Goal: Task Accomplishment & Management: Manage account settings

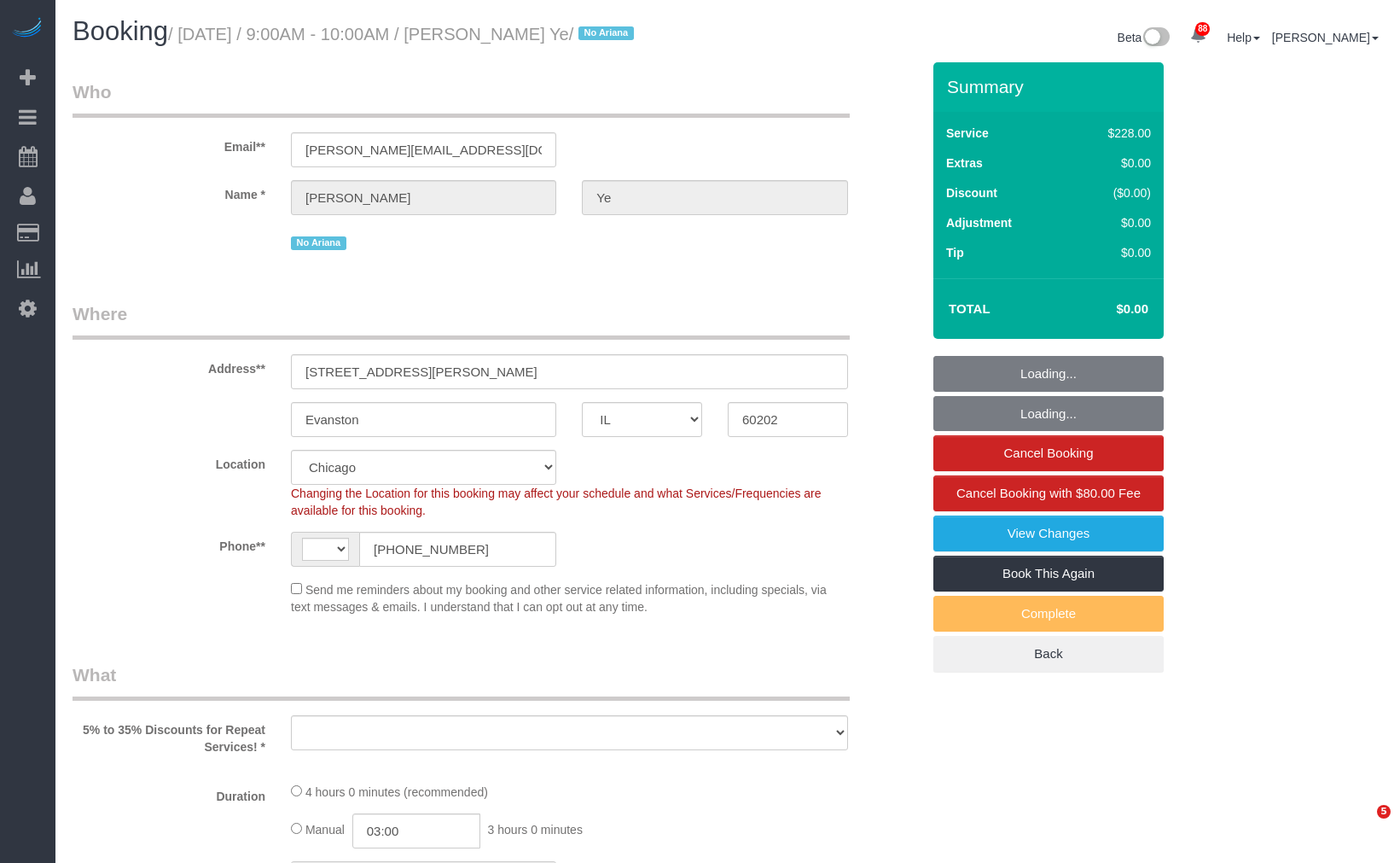
select select "IL"
select select "string:cash"
select select "string:[GEOGRAPHIC_DATA]"
select select "number:1"
select select "number:69"
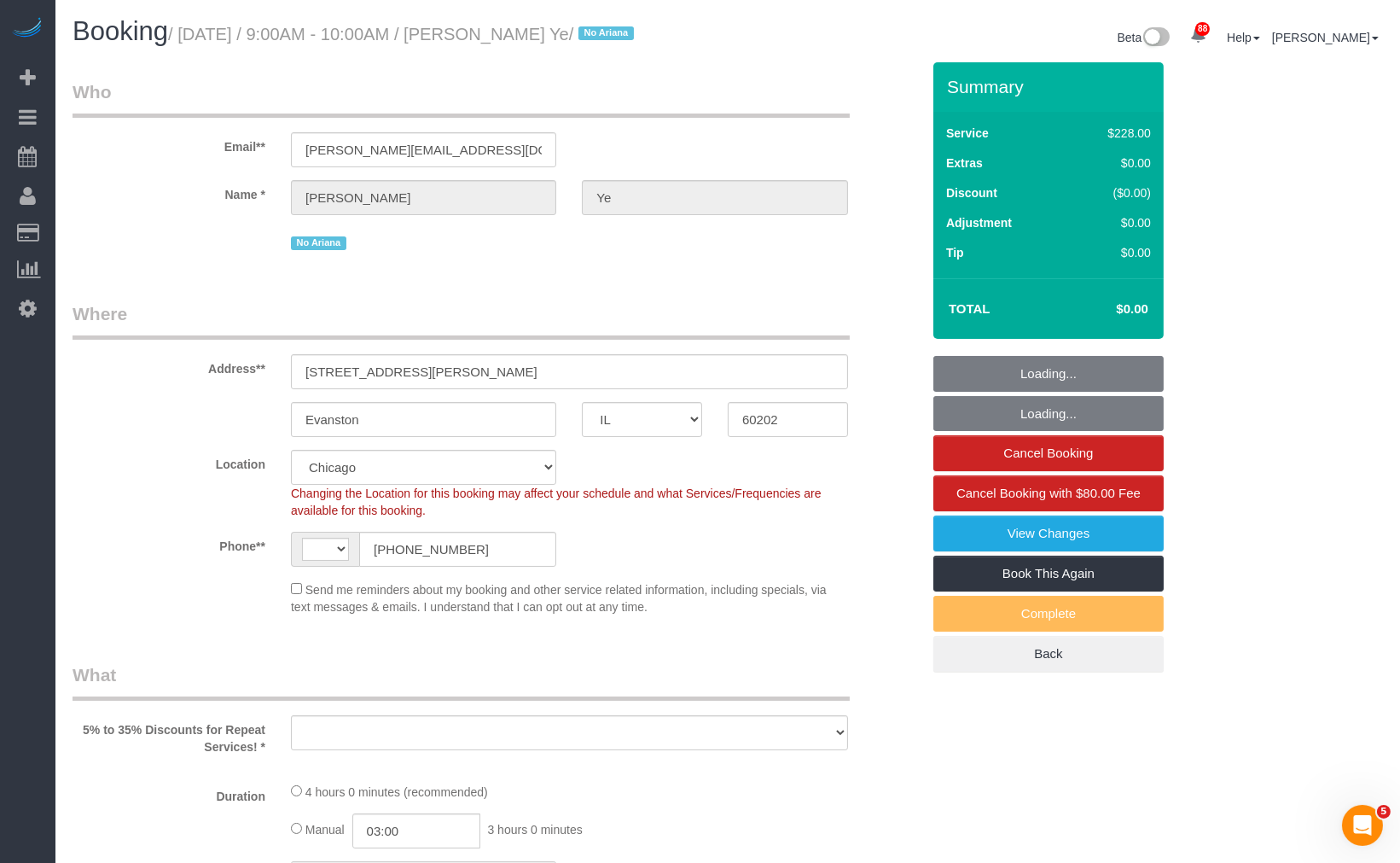
select select "number:139"
select select "number:104"
select select "object:1271"
select select "512"
select select "3"
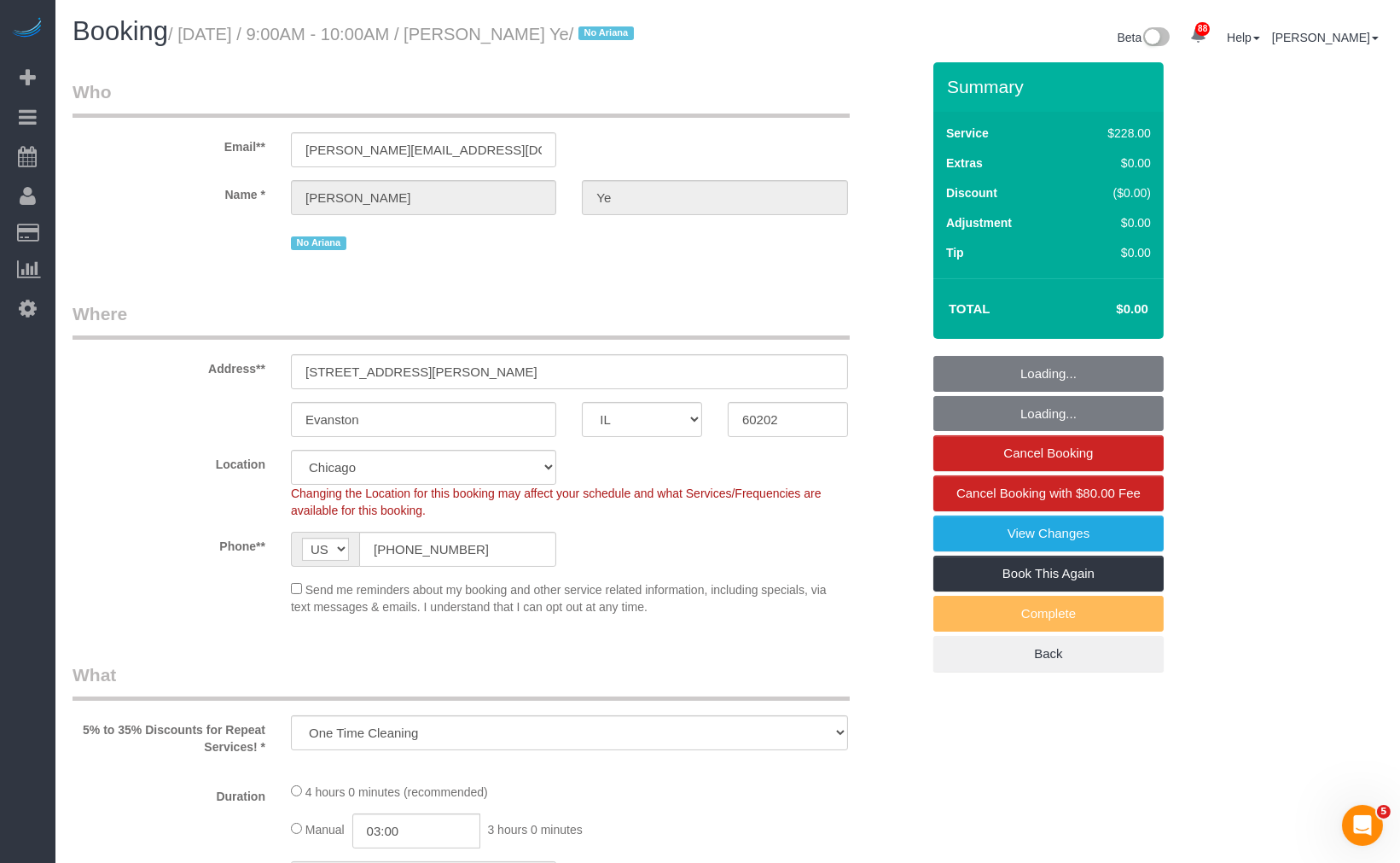
select select "spot1"
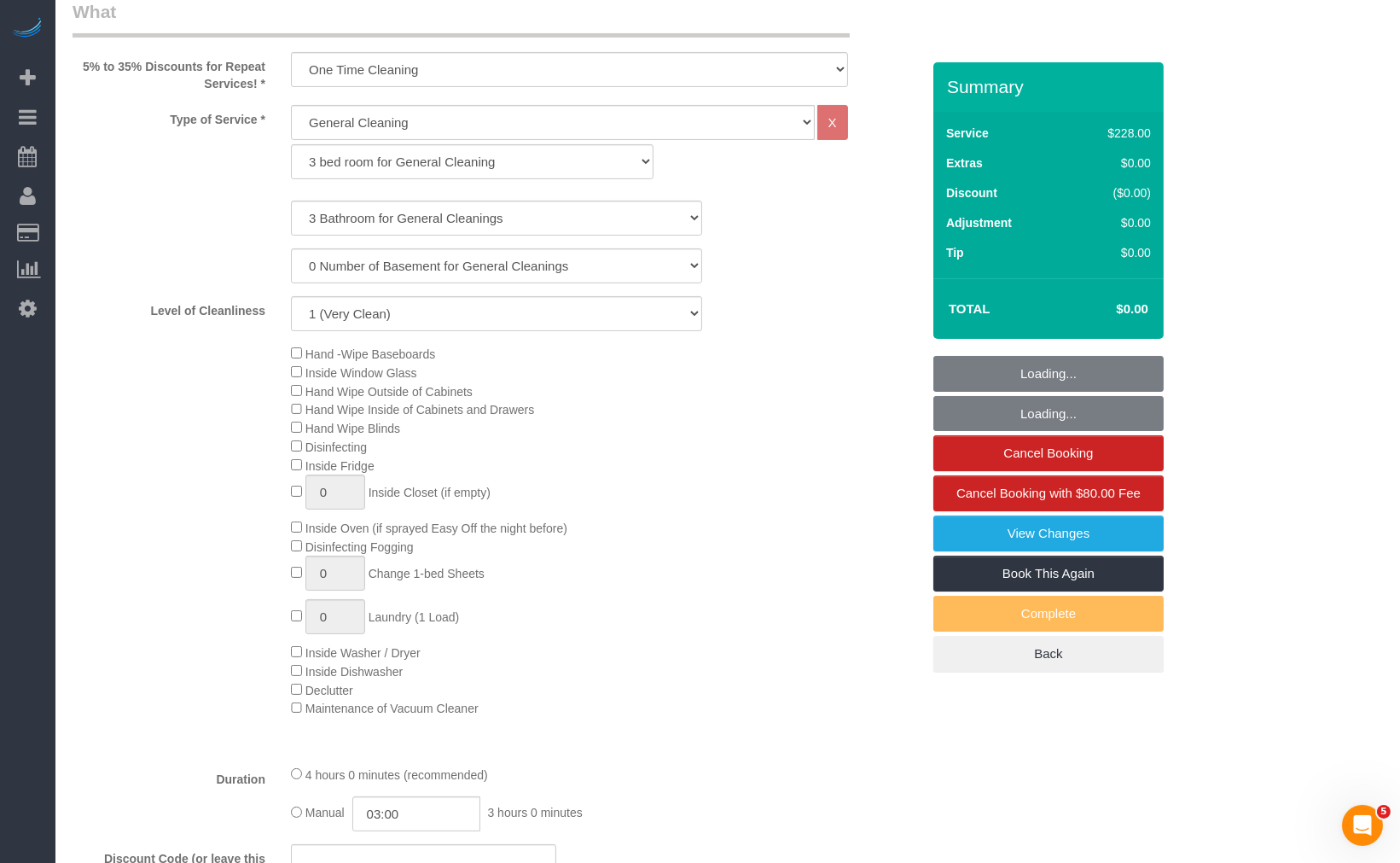
select select "3"
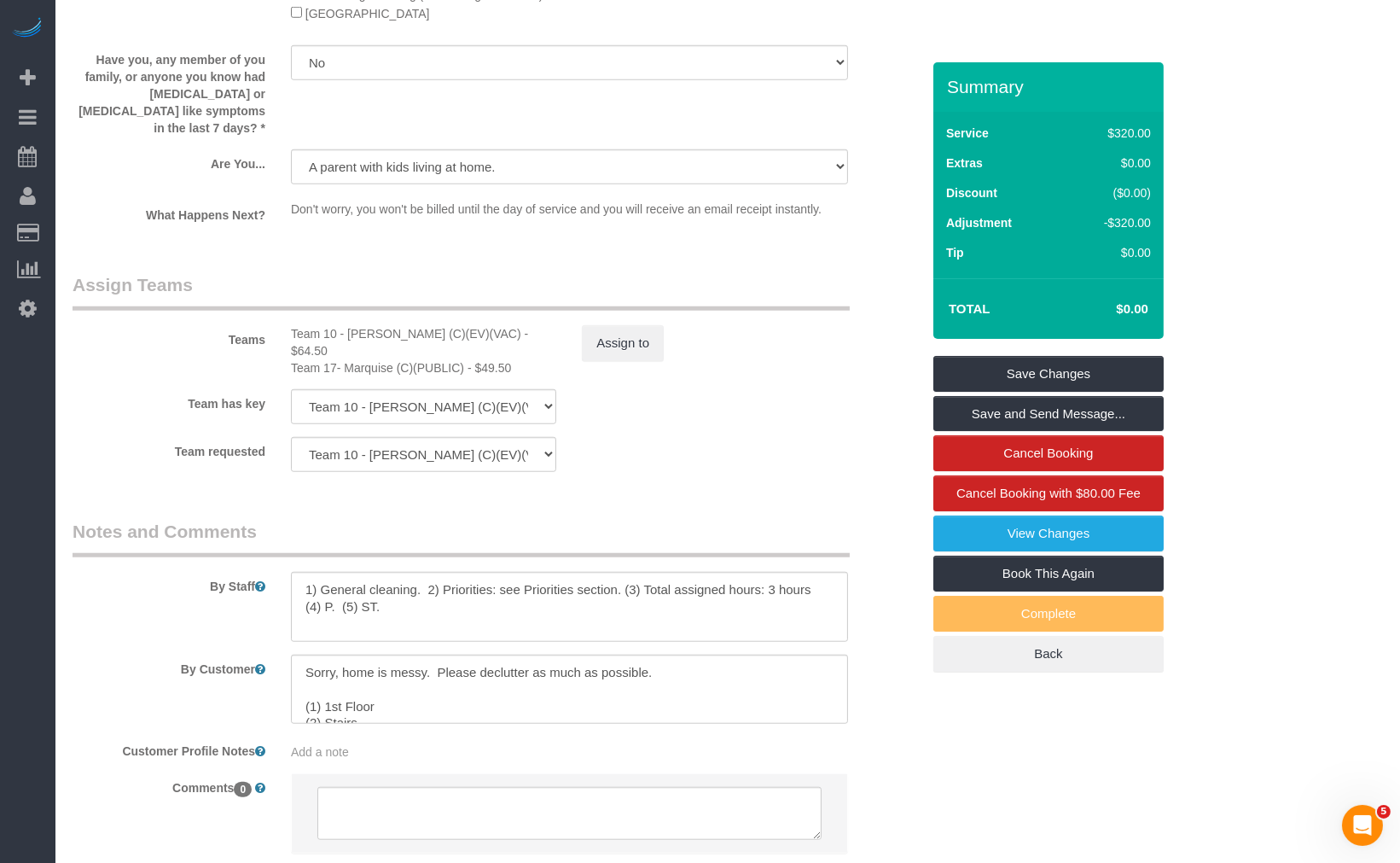
scroll to position [2885, 0]
